Goal: Task Accomplishment & Management: Complete application form

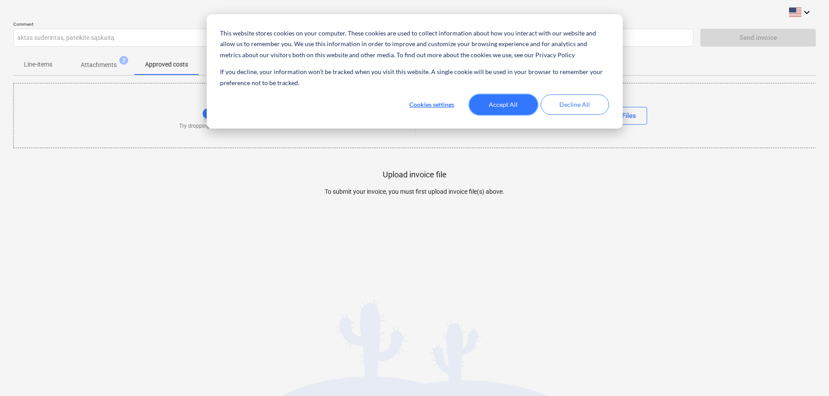
click at [493, 96] on button "Accept All" at bounding box center [503, 105] width 68 height 20
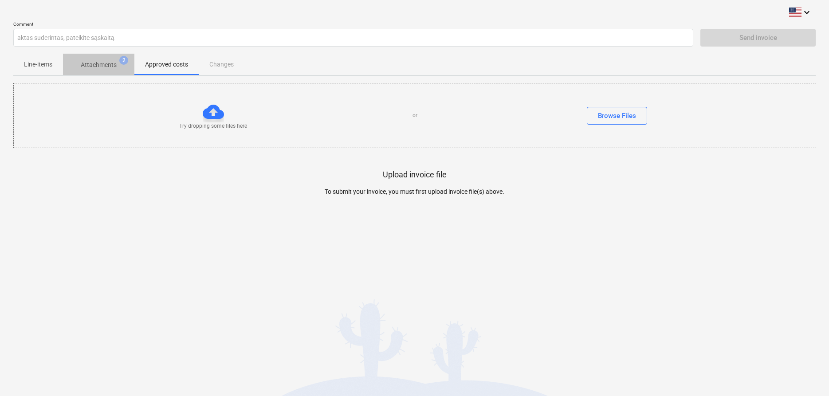
click at [99, 66] on p "Attachments" at bounding box center [99, 64] width 36 height 9
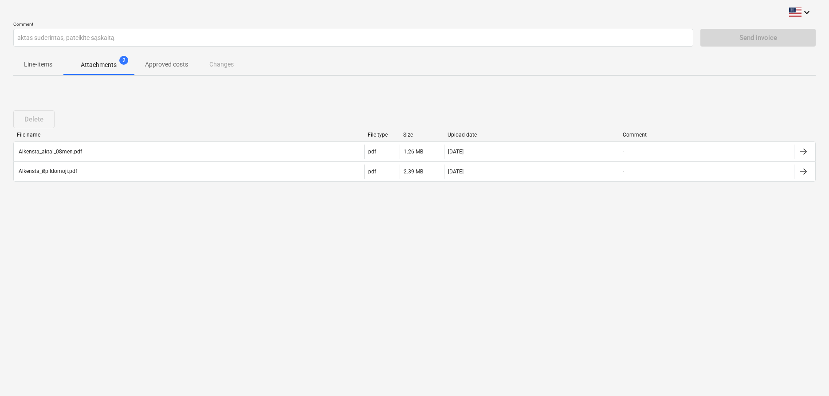
click at [95, 62] on p "Attachments" at bounding box center [99, 64] width 36 height 9
click at [373, 221] on div "keyboard_arrow_down Comment aktas suderintas, pateikite sąskaitą Send invoice L…" at bounding box center [414, 198] width 829 height 396
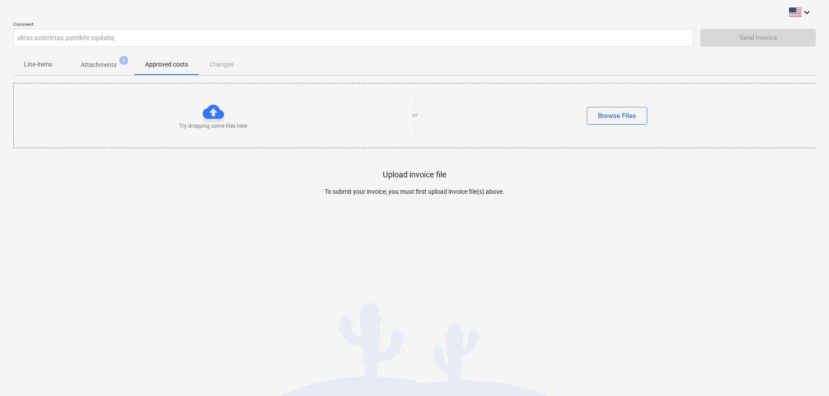
click at [215, 113] on div at bounding box center [213, 111] width 21 height 21
click at [218, 117] on div at bounding box center [213, 111] width 21 height 21
click at [604, 113] on div "Browse Files" at bounding box center [617, 116] width 38 height 12
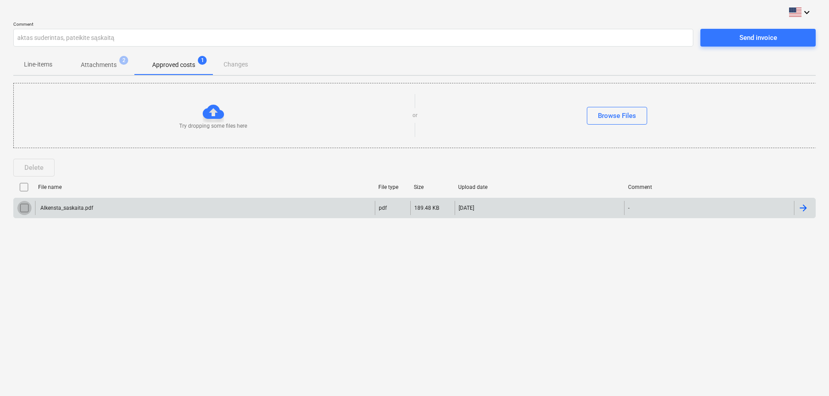
click at [20, 208] on input "checkbox" at bounding box center [24, 208] width 14 height 14
click at [24, 188] on input "checkbox" at bounding box center [24, 187] width 14 height 14
click at [737, 40] on span "Send invoice" at bounding box center [758, 38] width 94 height 12
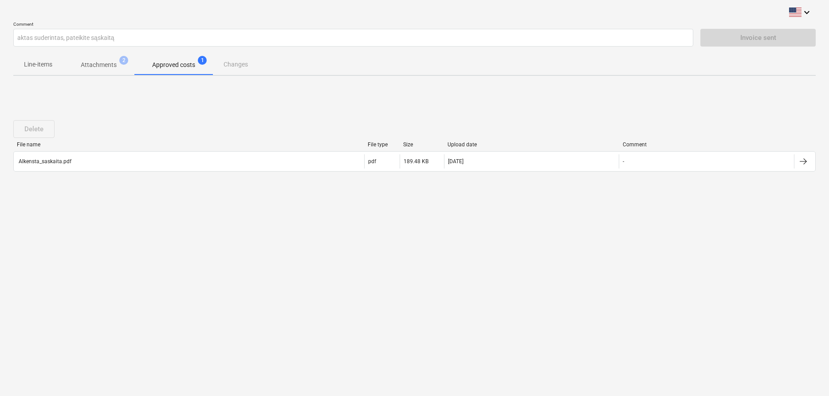
click at [180, 105] on div "Delete File name File type Size Upload date Comment Alkensta_saskaita.pdf pdf 1…" at bounding box center [414, 149] width 803 height 133
